Goal: Task Accomplishment & Management: Use online tool/utility

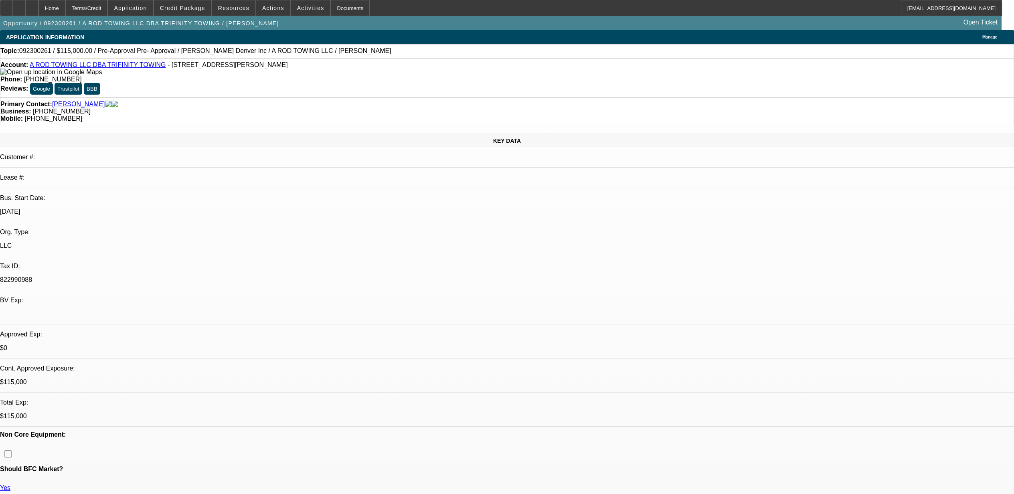
select select "0"
select select "2"
select select "0.1"
select select "4"
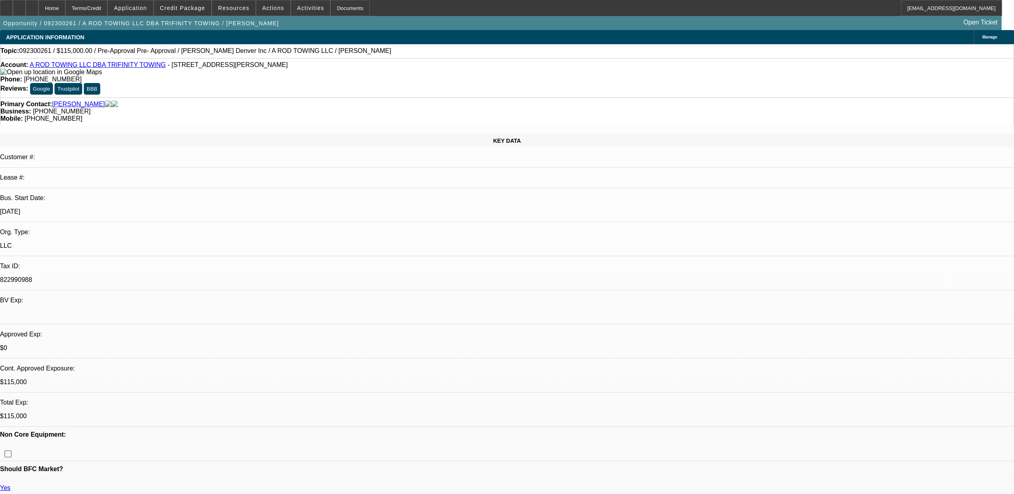
select select "0"
select select "2"
select select "0.1"
select select "4"
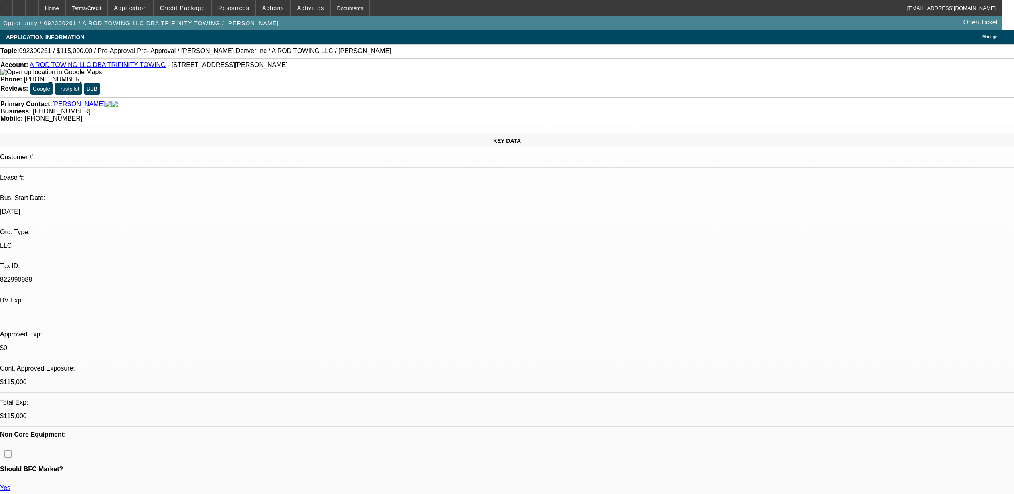
select select "0.15"
select select "2"
select select "0.1"
select select "4"
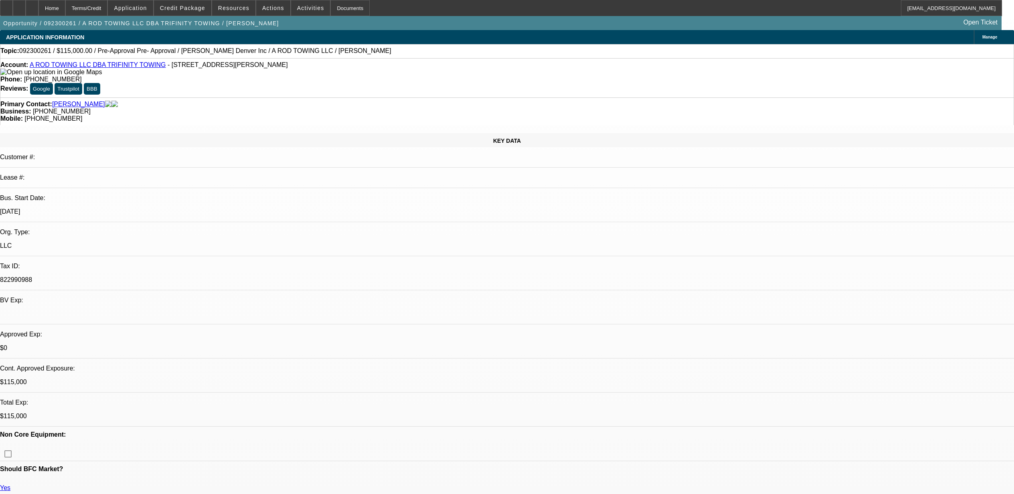
scroll to position [1058, 0]
